Goal: Task Accomplishment & Management: Use online tool/utility

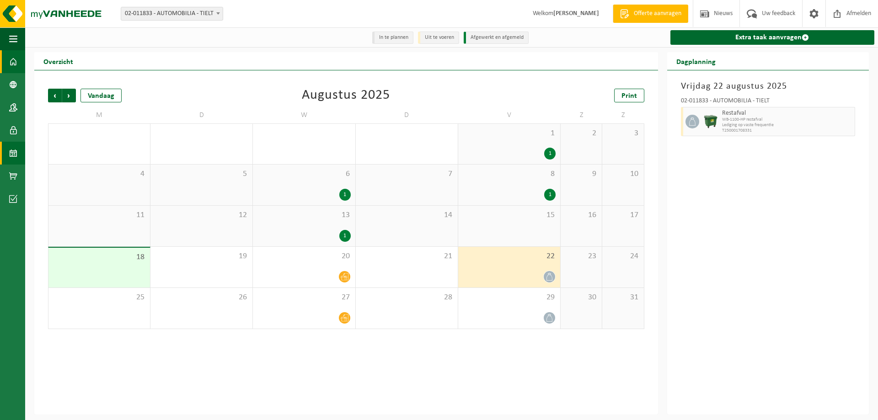
click at [14, 54] on span at bounding box center [13, 61] width 8 height 23
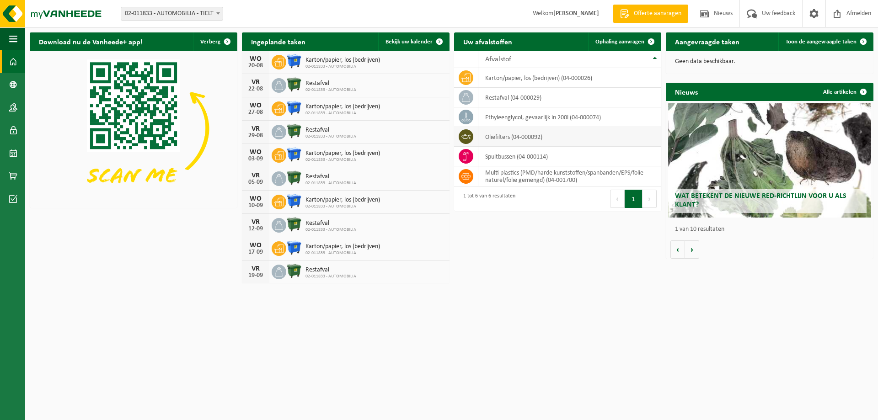
click at [534, 139] on td "oliefilters (04-000092)" at bounding box center [569, 137] width 183 height 20
click at [607, 47] on link "Ophaling aanvragen" at bounding box center [624, 41] width 72 height 18
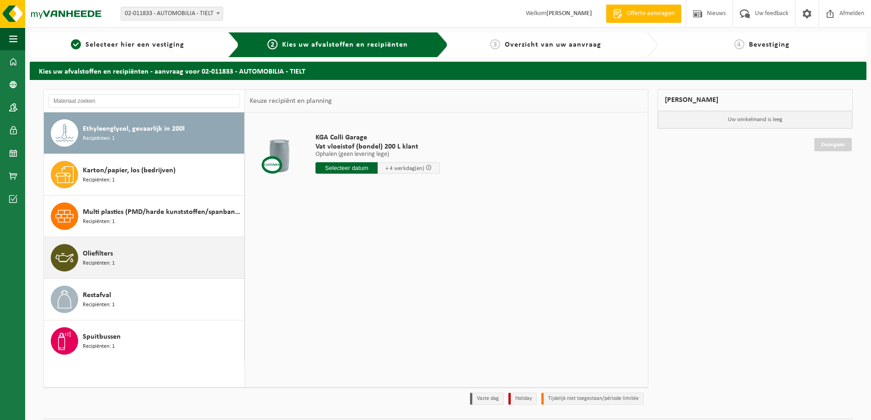
click at [155, 250] on div "Oliefilters Recipiënten: 1" at bounding box center [162, 257] width 159 height 27
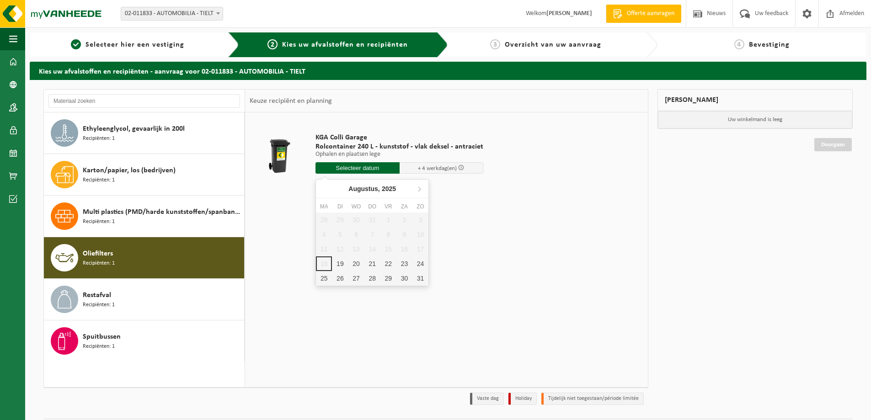
click at [347, 169] on input "text" at bounding box center [357, 167] width 84 height 11
click at [337, 266] on div "19" at bounding box center [340, 263] width 16 height 15
type input "Van 2025-08-19"
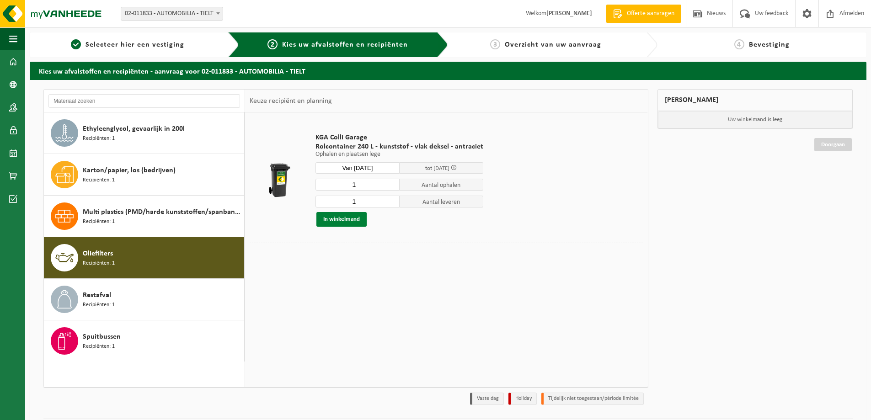
click at [341, 221] on button "In winkelmand" at bounding box center [341, 219] width 50 height 15
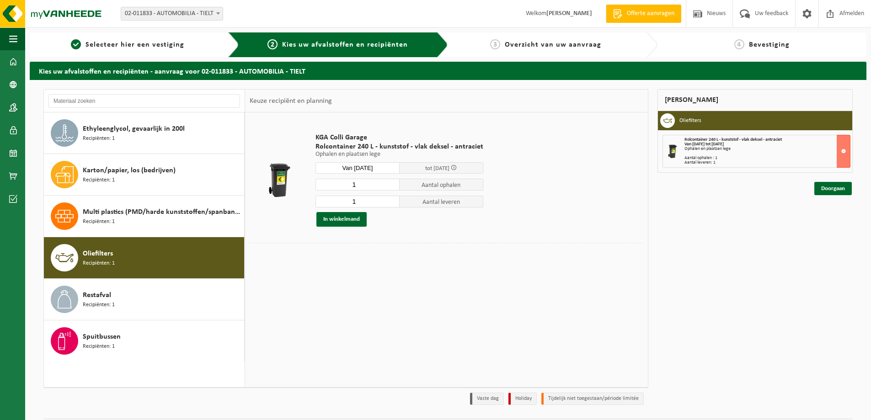
click at [811, 192] on div "Mijn winkelmand Oliefilters Rolcontainer 240 L - kunststof - vlak deksel - antr…" at bounding box center [755, 249] width 205 height 321
click at [830, 192] on link "Doorgaan" at bounding box center [832, 188] width 37 height 13
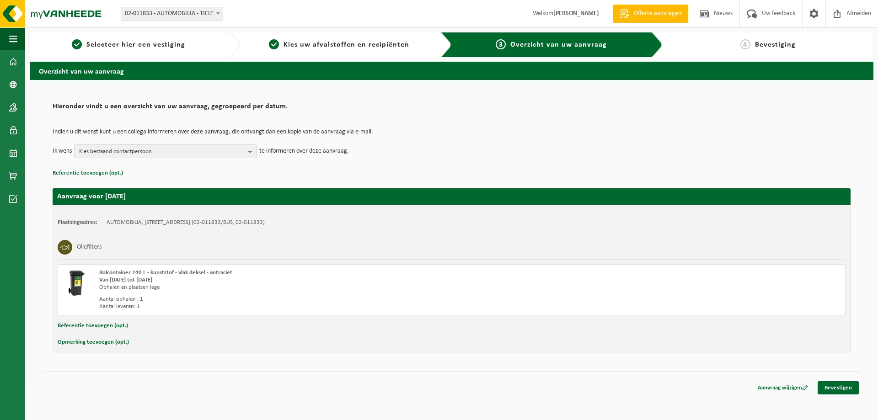
click at [171, 154] on span "Kies bestaand contactpersoon" at bounding box center [162, 152] width 166 height 14
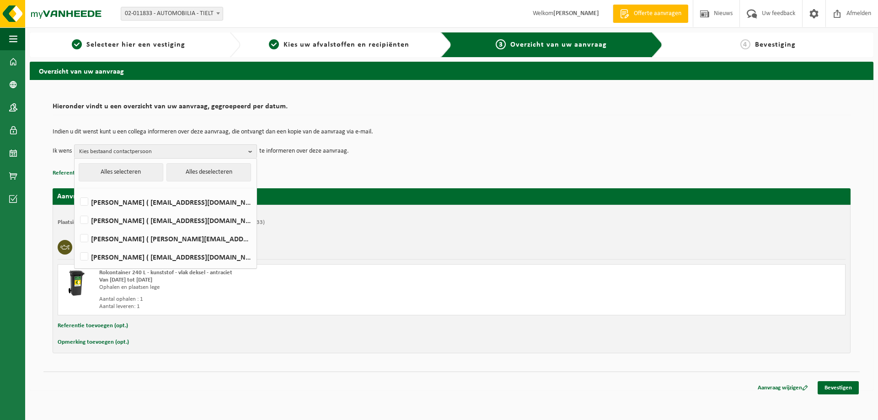
click at [435, 181] on div "Aanvraag voor 2025-08-19 Plaatsingsadres: AUTOMOBILIA, 8700 TIELT, PITTEMSESTEE…" at bounding box center [452, 266] width 798 height 174
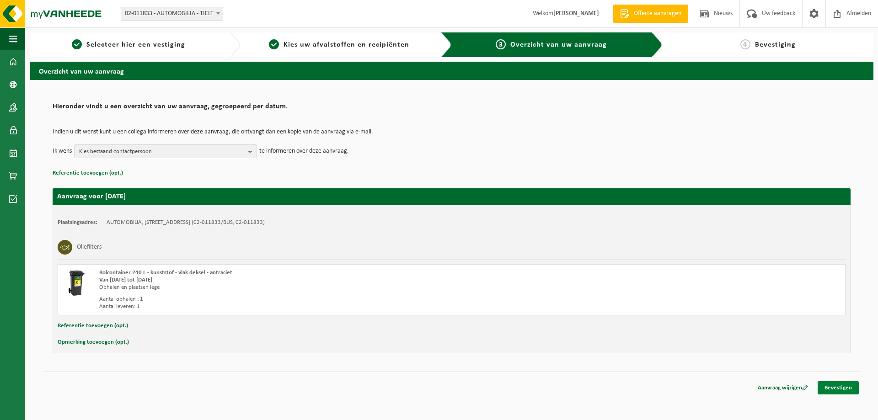
click at [846, 389] on link "Bevestigen" at bounding box center [837, 387] width 41 height 13
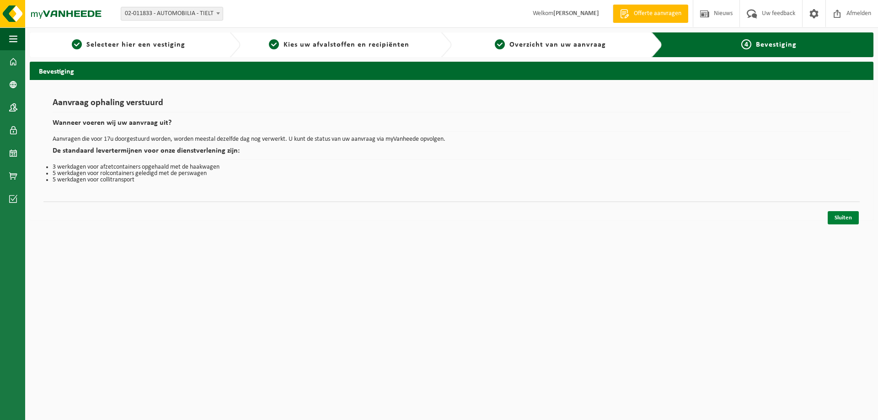
click at [845, 217] on link "Sluiten" at bounding box center [843, 217] width 31 height 13
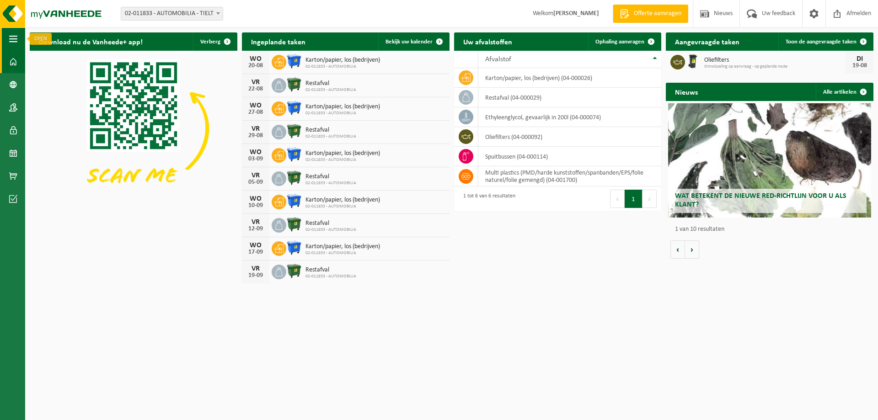
click at [15, 41] on span "button" at bounding box center [13, 38] width 8 height 23
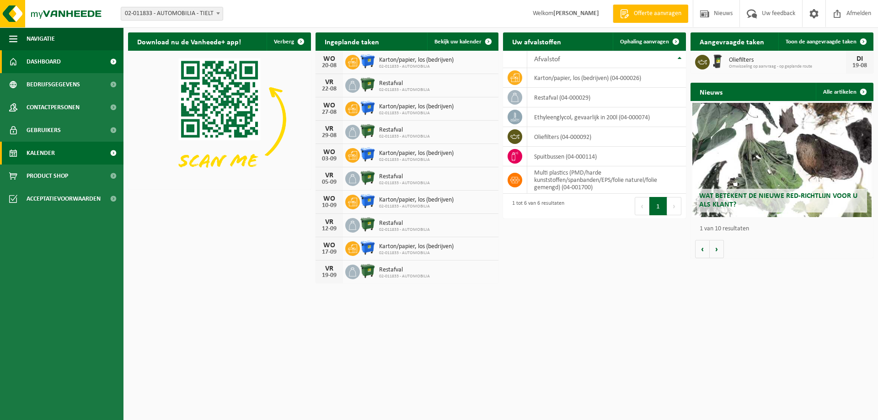
click at [52, 156] on span "Kalender" at bounding box center [41, 153] width 28 height 23
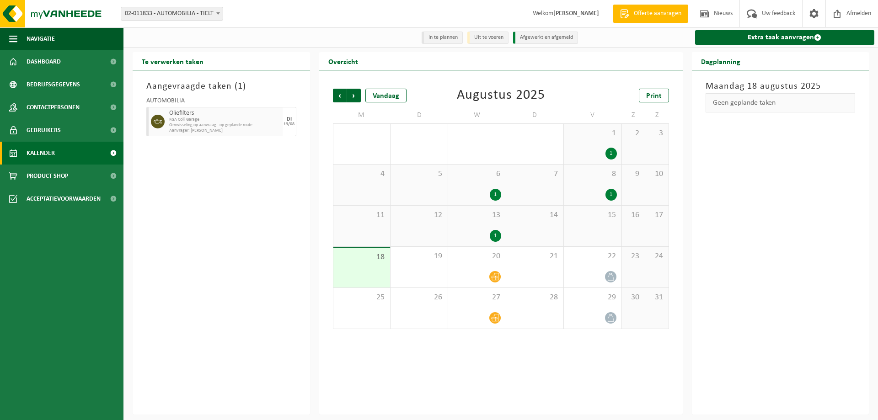
click at [613, 198] on div "1" at bounding box center [610, 195] width 11 height 12
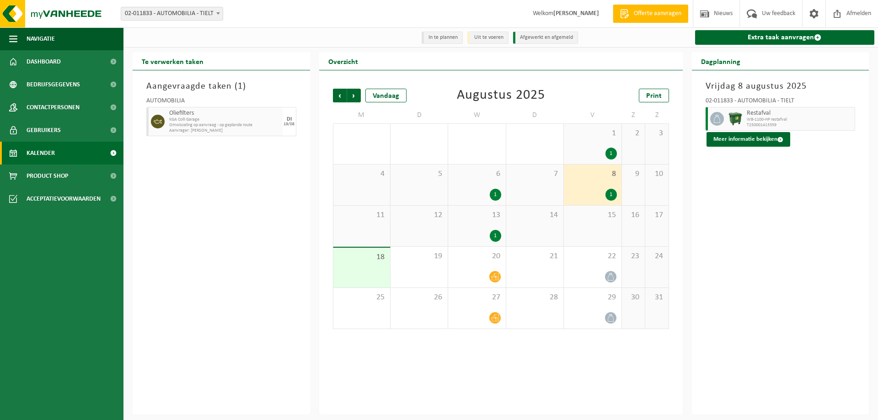
click at [495, 234] on div "1" at bounding box center [495, 236] width 11 height 12
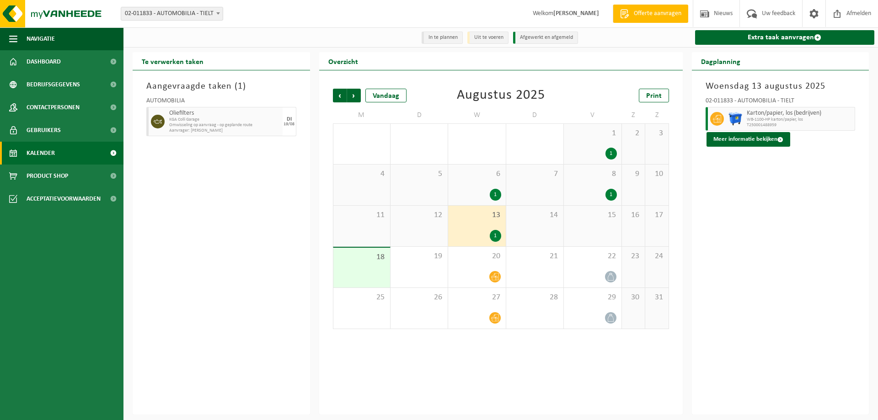
click at [487, 197] on div "1" at bounding box center [477, 195] width 48 height 12
click at [499, 193] on div "1" at bounding box center [495, 195] width 11 height 12
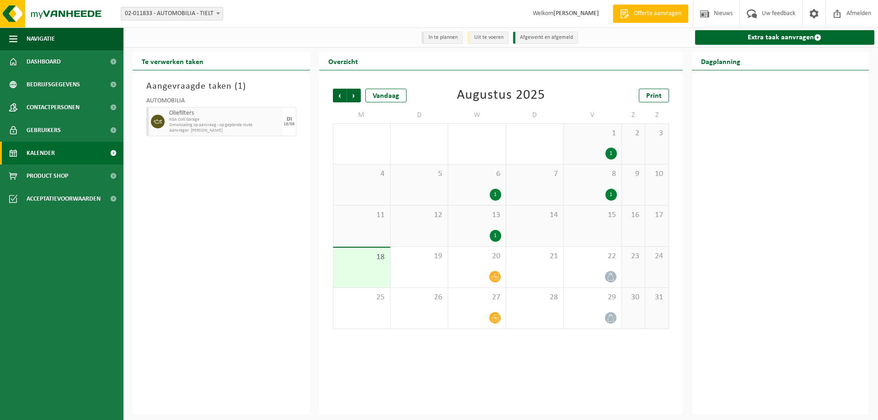
click at [218, 297] on div "Aangevraagde taken ( 1 ) AUTOMOBILIA Oliefilters KGA Colli Garage Omwisseling o…" at bounding box center [221, 242] width 177 height 344
click at [298, 389] on div "Aangevraagde taken ( 1 ) AUTOMOBILIA Oliefilters KGA Colli Garage Omwisseling o…" at bounding box center [221, 242] width 177 height 344
